Goal: Manage account settings

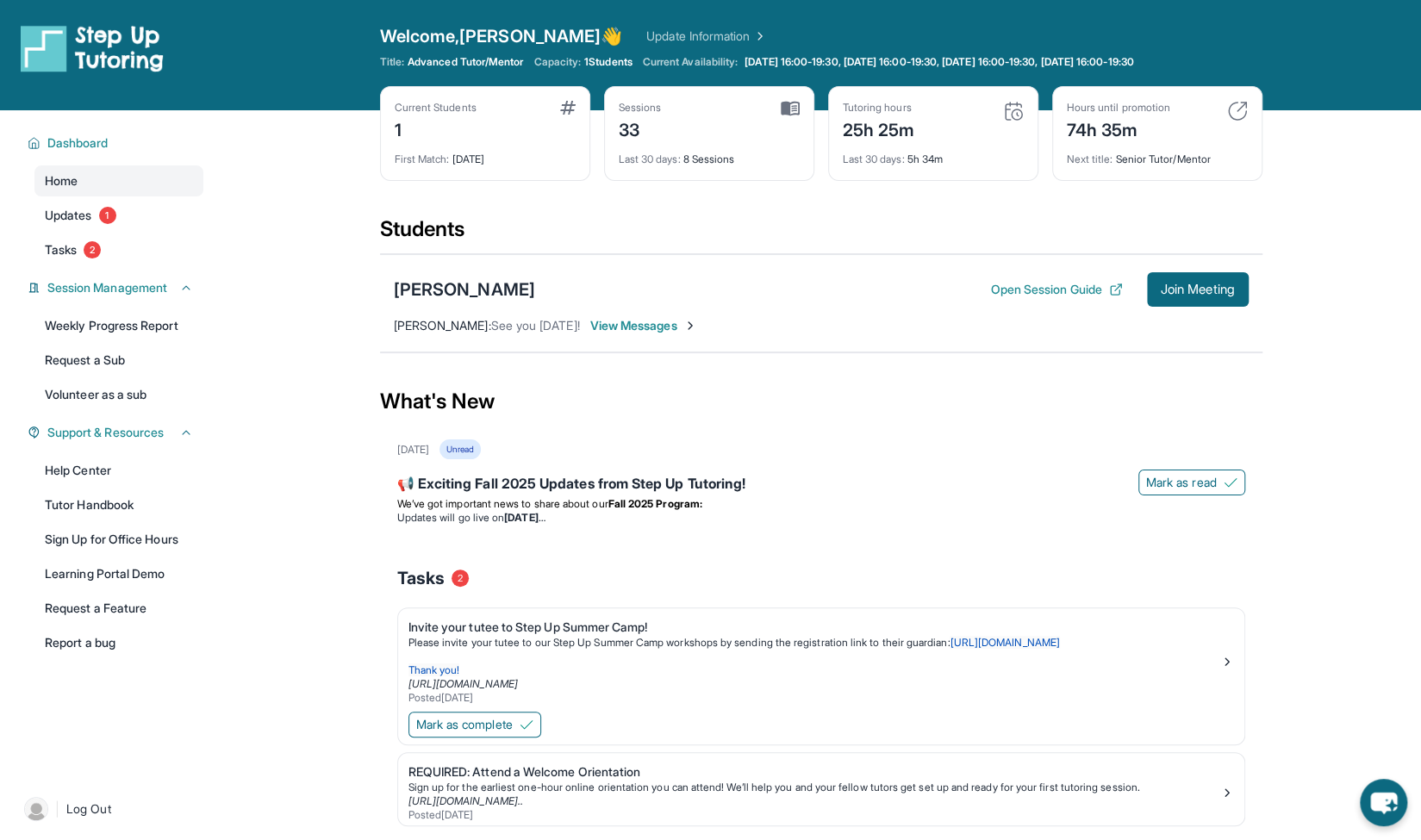
click at [476, 65] on span "Advanced Tutor/Mentor" at bounding box center [465, 62] width 116 height 14
click at [647, 33] on link "Update Information" at bounding box center [707, 36] width 121 height 18
click at [788, 99] on div "Sessions 33 Last 30 days : 8 Sessions" at bounding box center [710, 133] width 210 height 95
click at [482, 155] on div "First Match : [DATE]" at bounding box center [485, 154] width 181 height 25
